Goal: Task Accomplishment & Management: Manage account settings

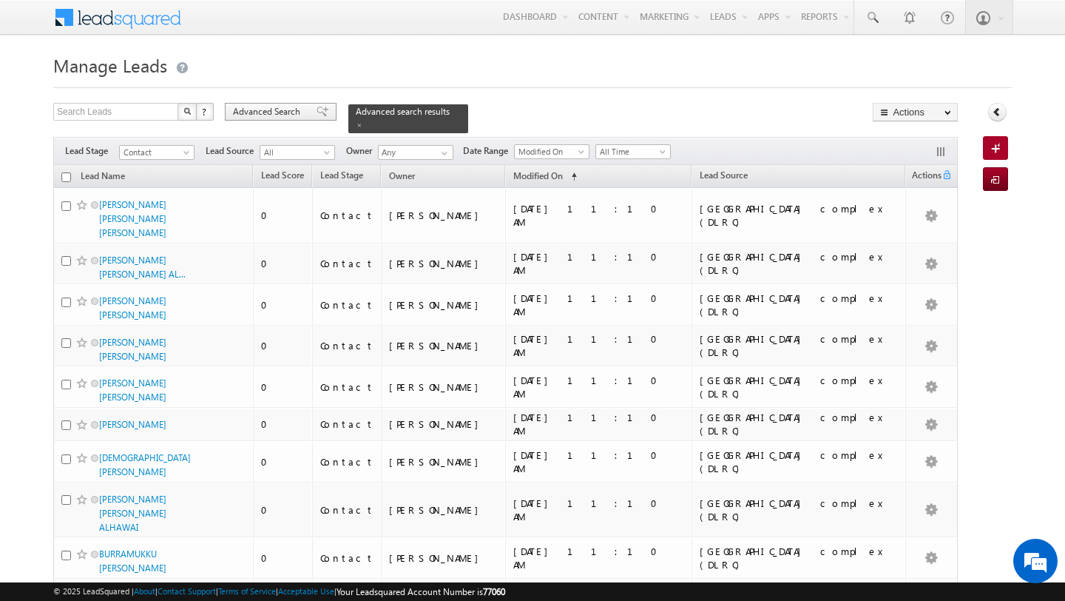
click at [270, 115] on span "Advanced Search" at bounding box center [269, 111] width 72 height 13
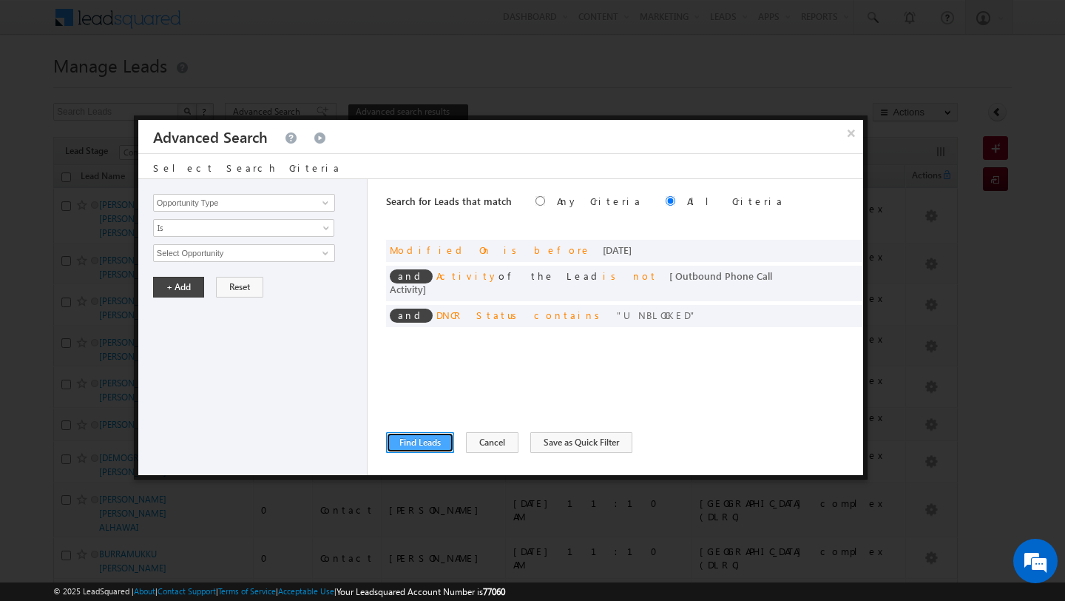
click at [423, 444] on button "Find Leads" at bounding box center [420, 442] width 68 height 21
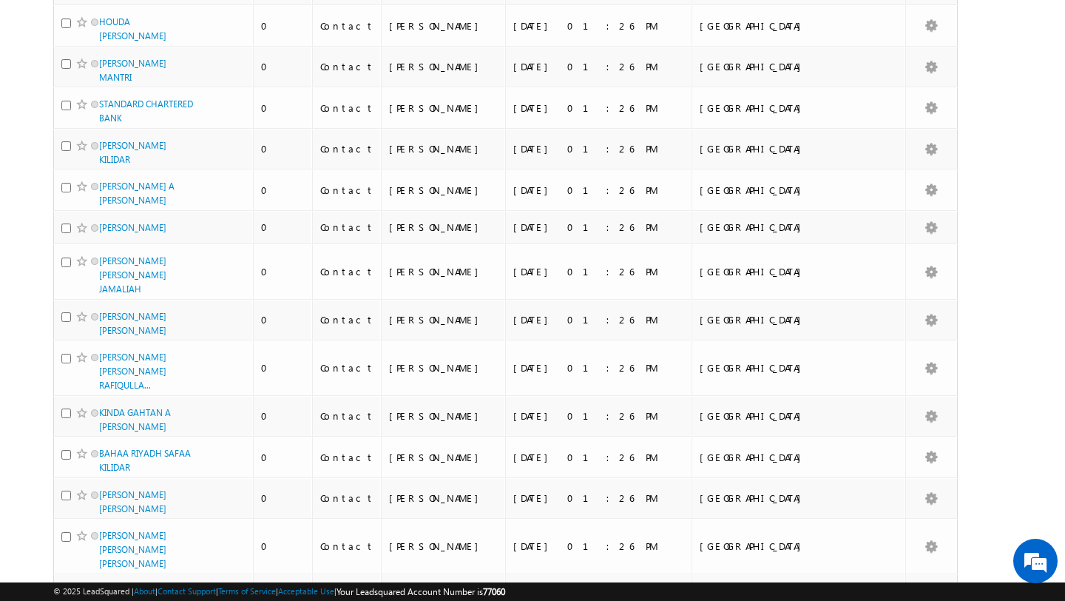
scroll to position [3482, 0]
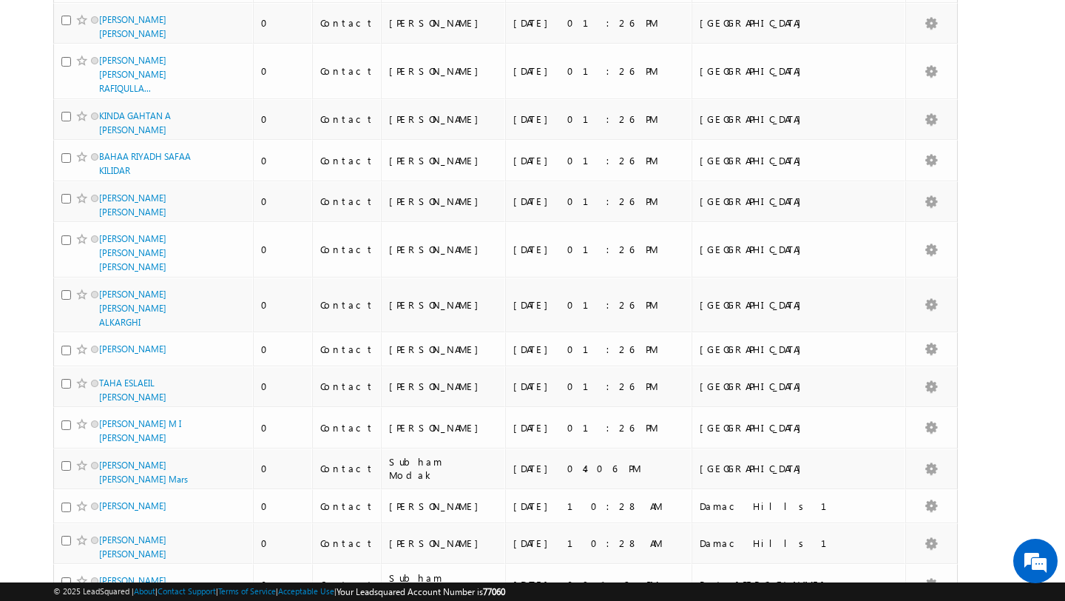
click at [108, 561] on li "50" at bounding box center [105, 559] width 36 height 15
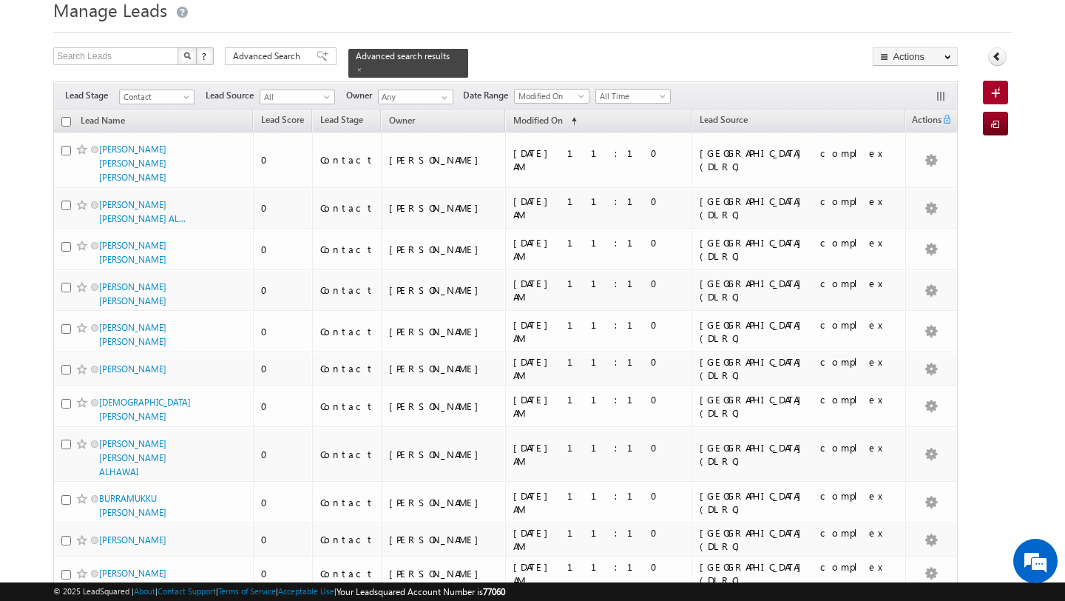
scroll to position [0, 0]
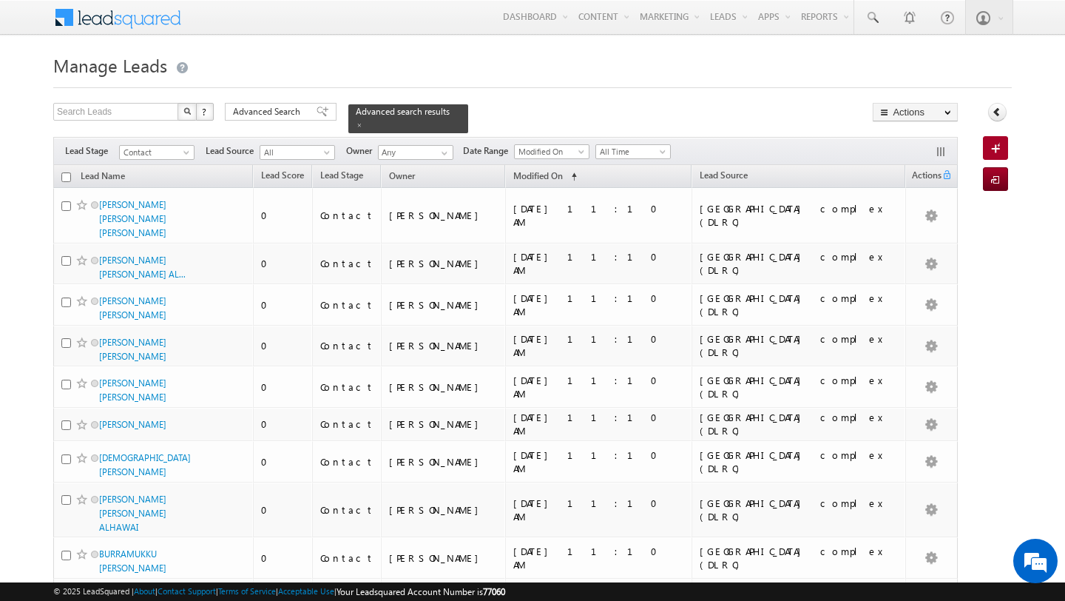
click at [67, 178] on input "checkbox" at bounding box center [66, 177] width 10 height 10
checkbox input "true"
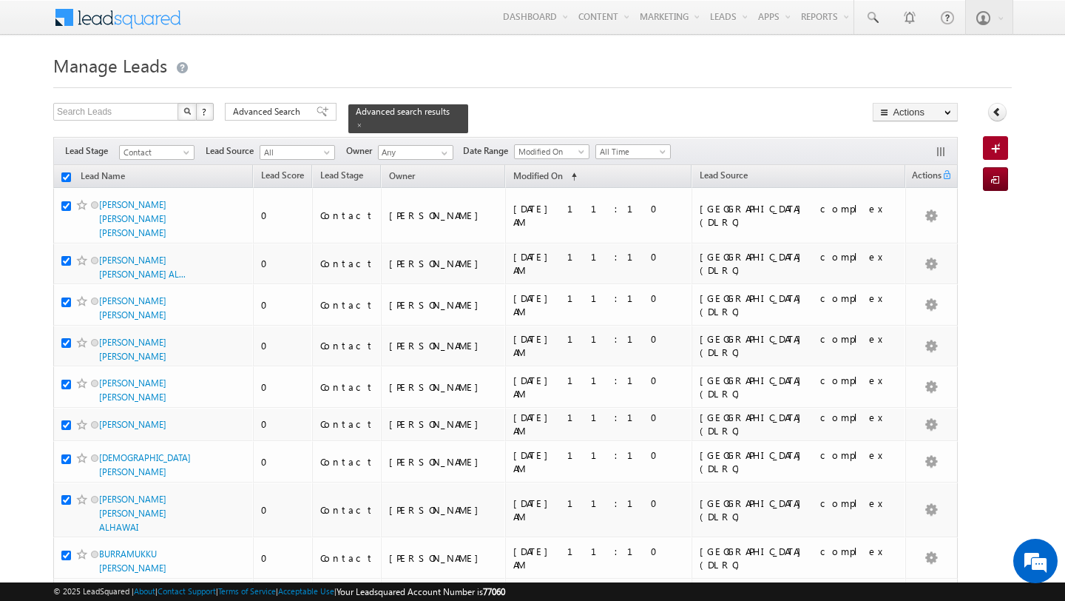
checkbox input "true"
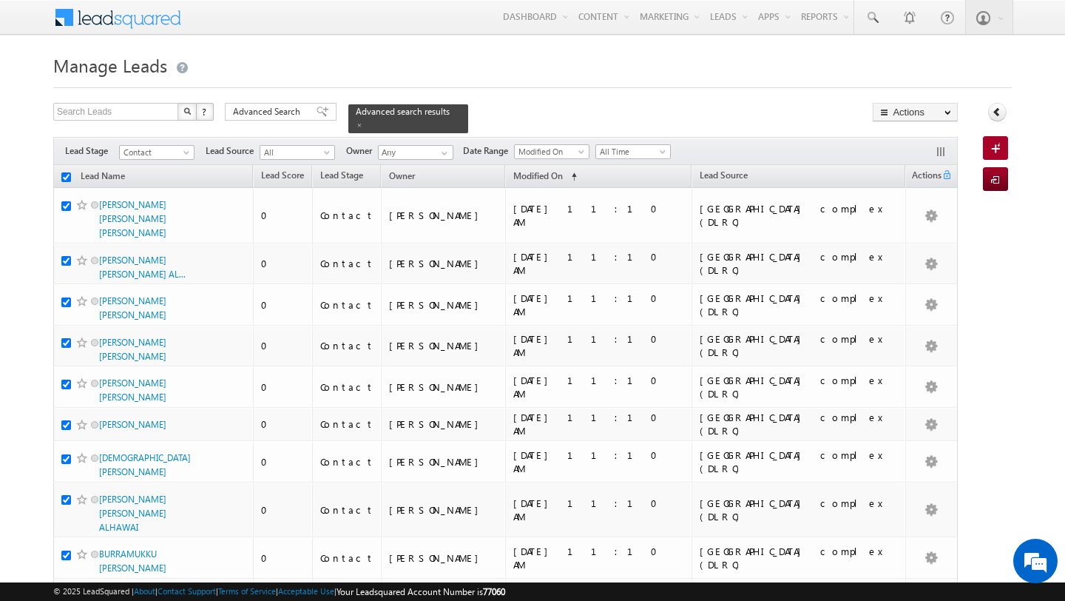
checkbox input "true"
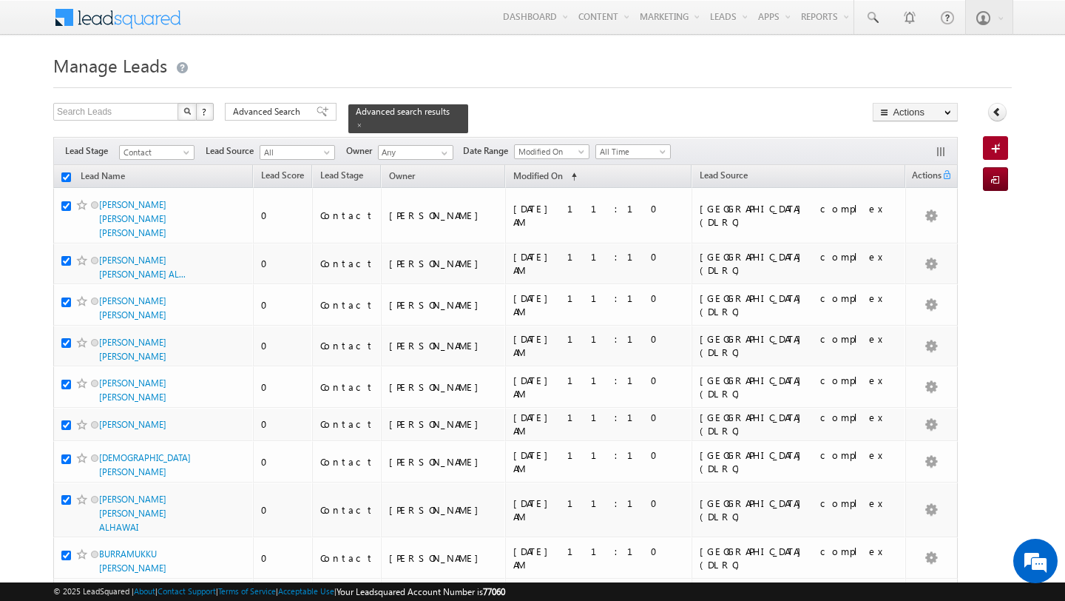
checkbox input "true"
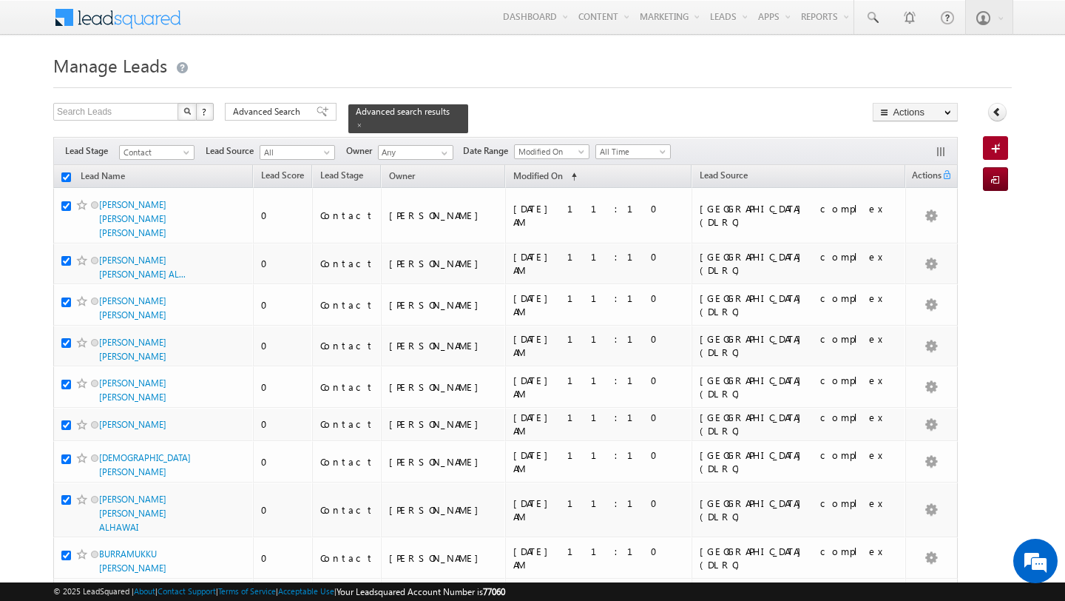
checkbox input "true"
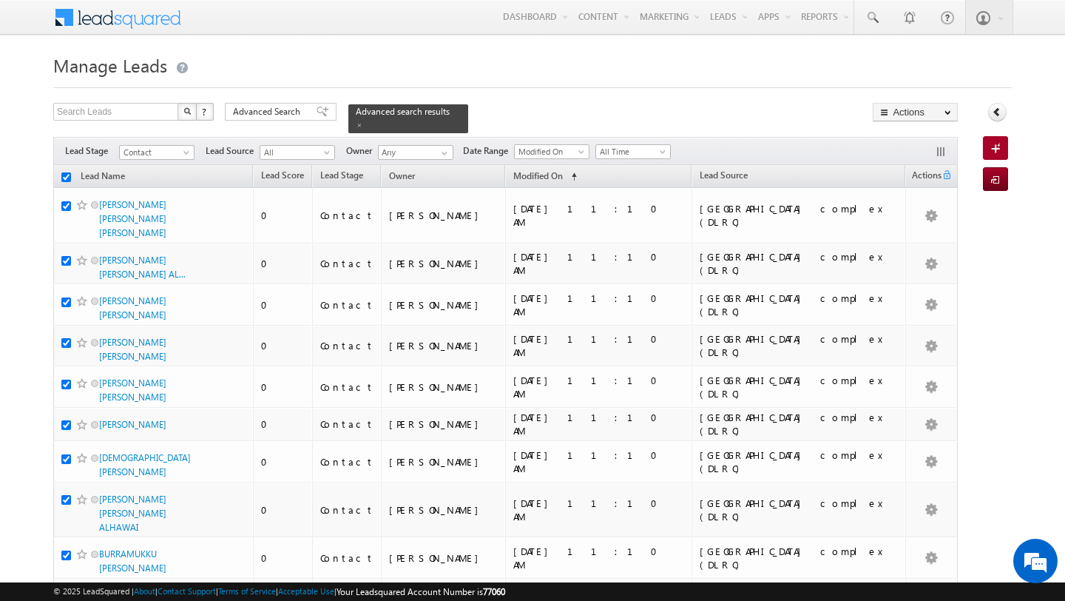
checkbox input "true"
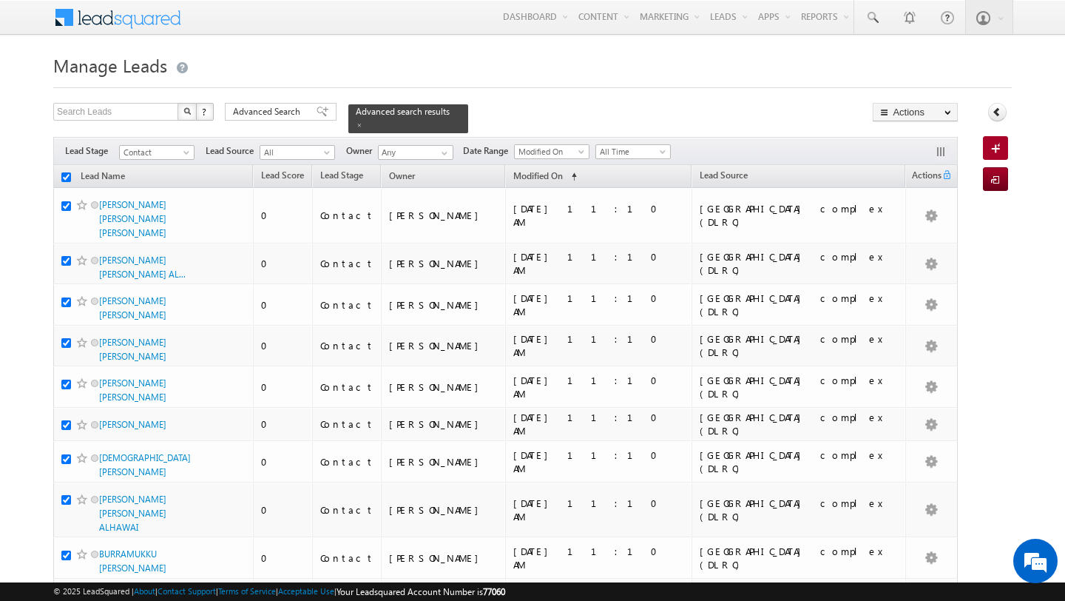
checkbox input "true"
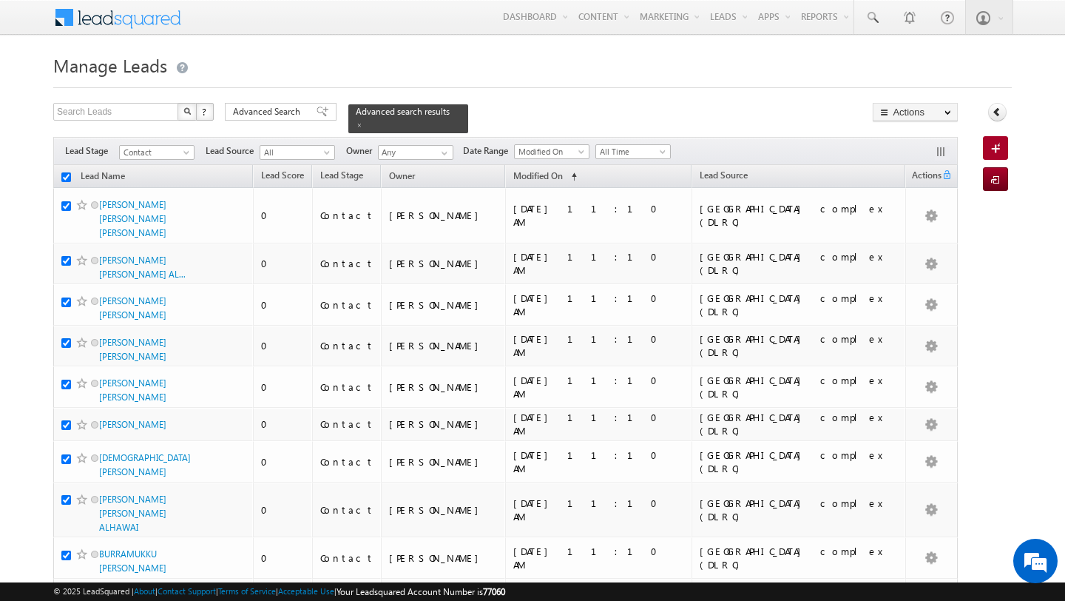
checkbox input "true"
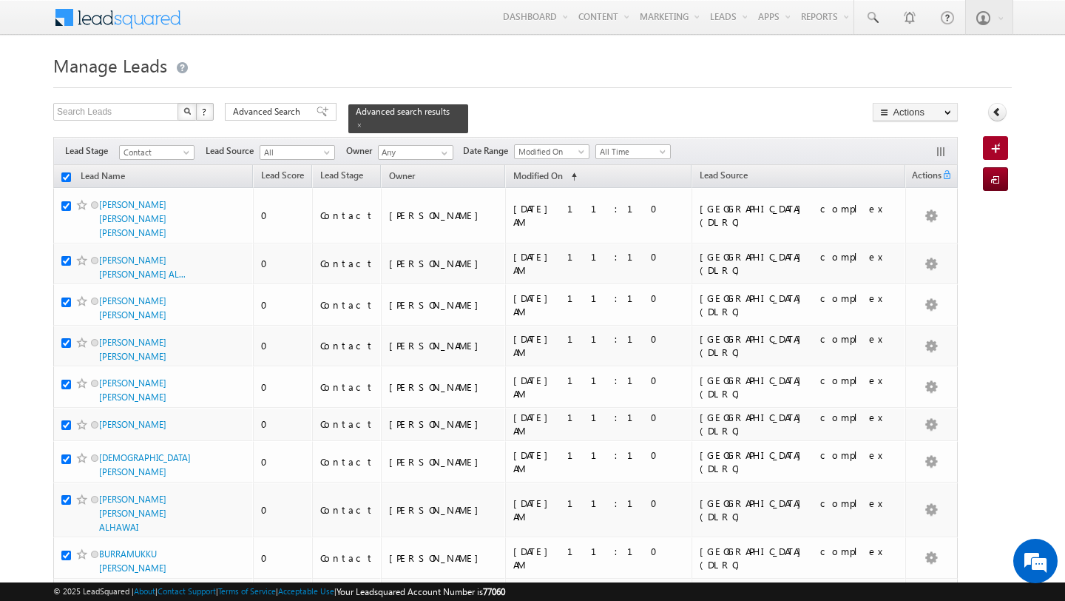
checkbox input "true"
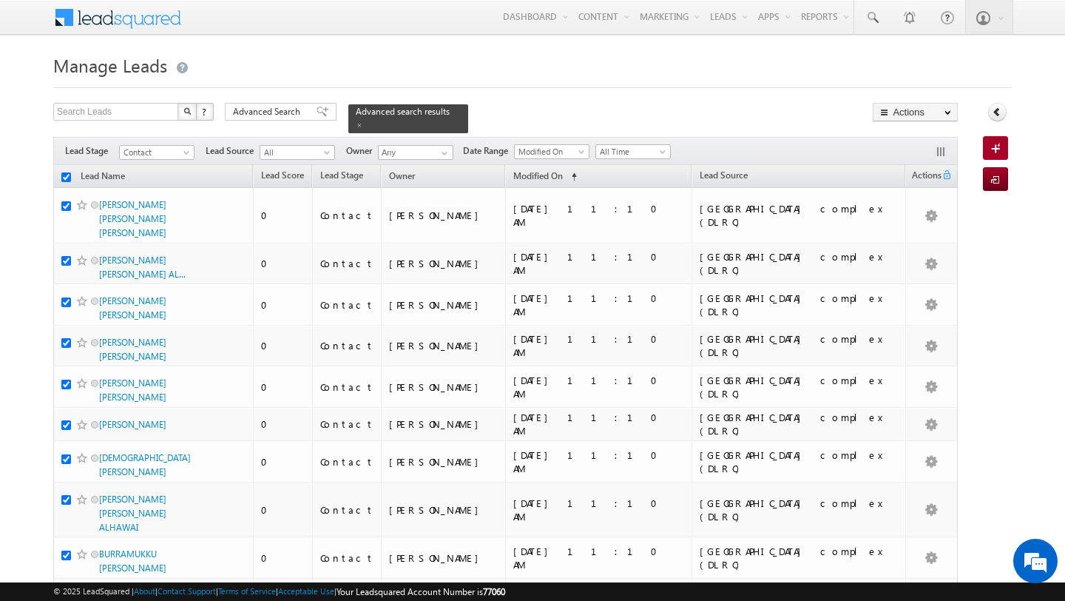
checkbox input "true"
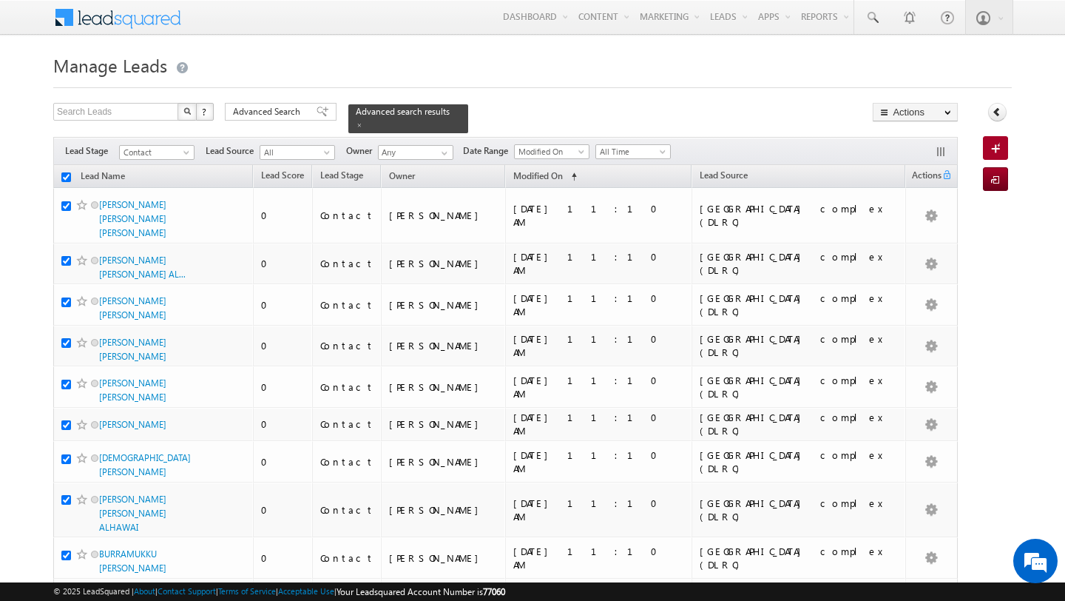
checkbox input "true"
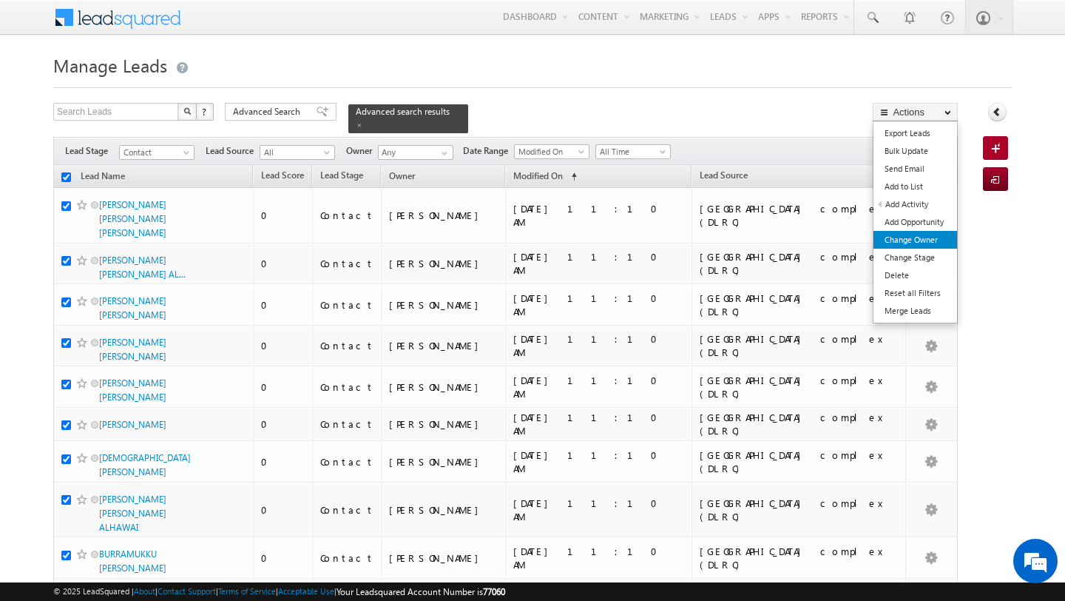
click at [911, 237] on link "Change Owner" at bounding box center [916, 240] width 84 height 18
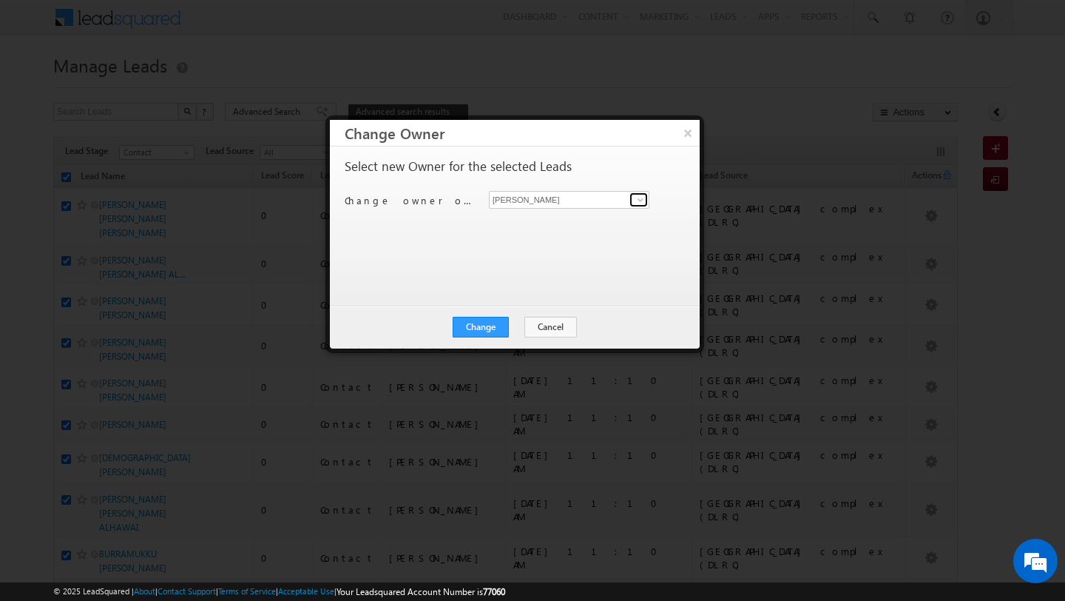
click at [635, 199] on span at bounding box center [641, 200] width 12 height 12
click at [578, 224] on span "[PERSON_NAME][EMAIL_ADDRESS][PERSON_NAME][DOMAIN_NAME]" at bounding box center [561, 228] width 133 height 11
type input "[PERSON_NAME]"
click at [494, 320] on button "Change" at bounding box center [481, 327] width 56 height 21
